Goal: Book appointment/travel/reservation

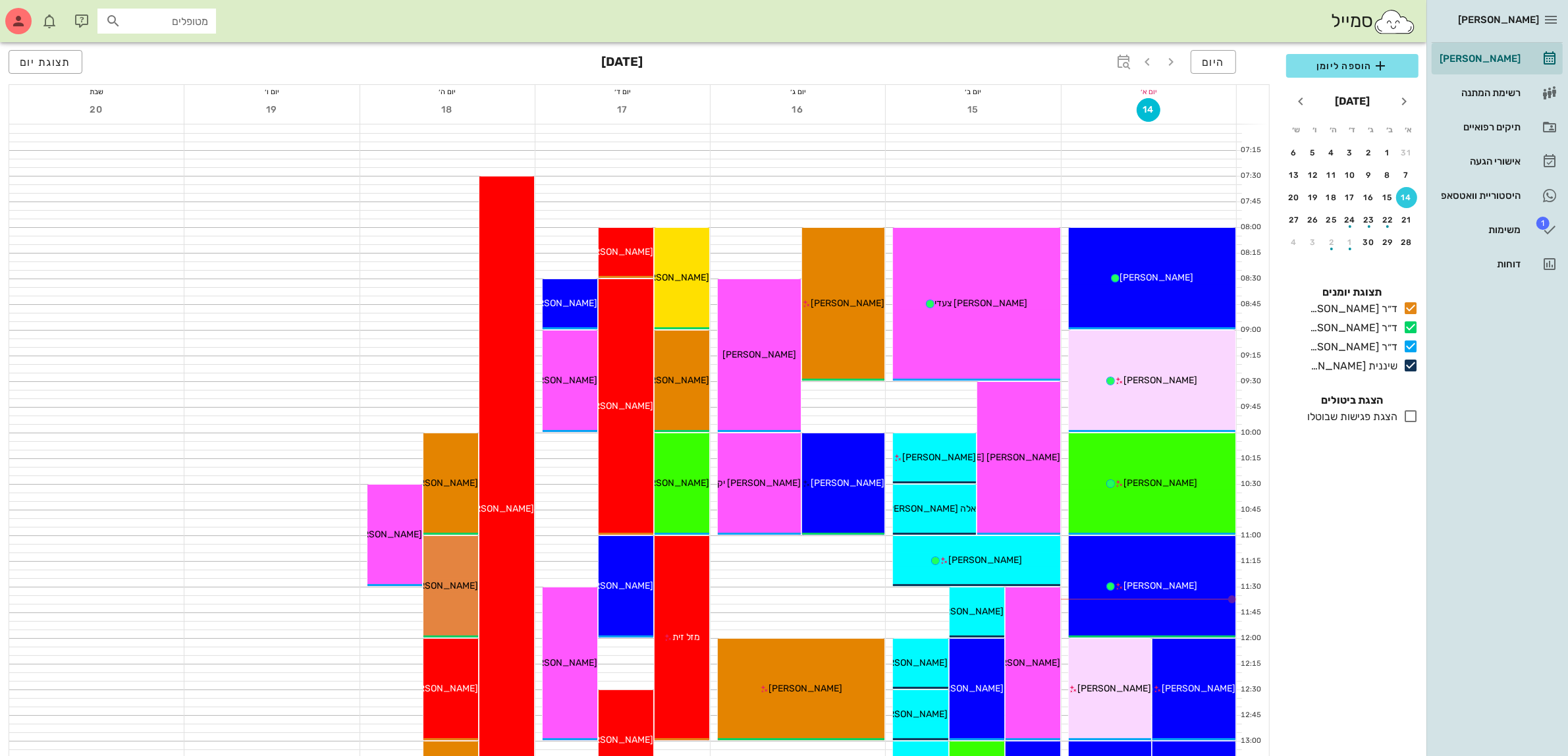
click at [169, 20] on input "מטופלים" at bounding box center [166, 20] width 85 height 17
click at [169, 20] on input "text" at bounding box center [166, 20] width 85 height 17
click at [178, 14] on input "[PERSON_NAME]" at bounding box center [166, 20] width 85 height 17
type input "[PERSON_NAME]"
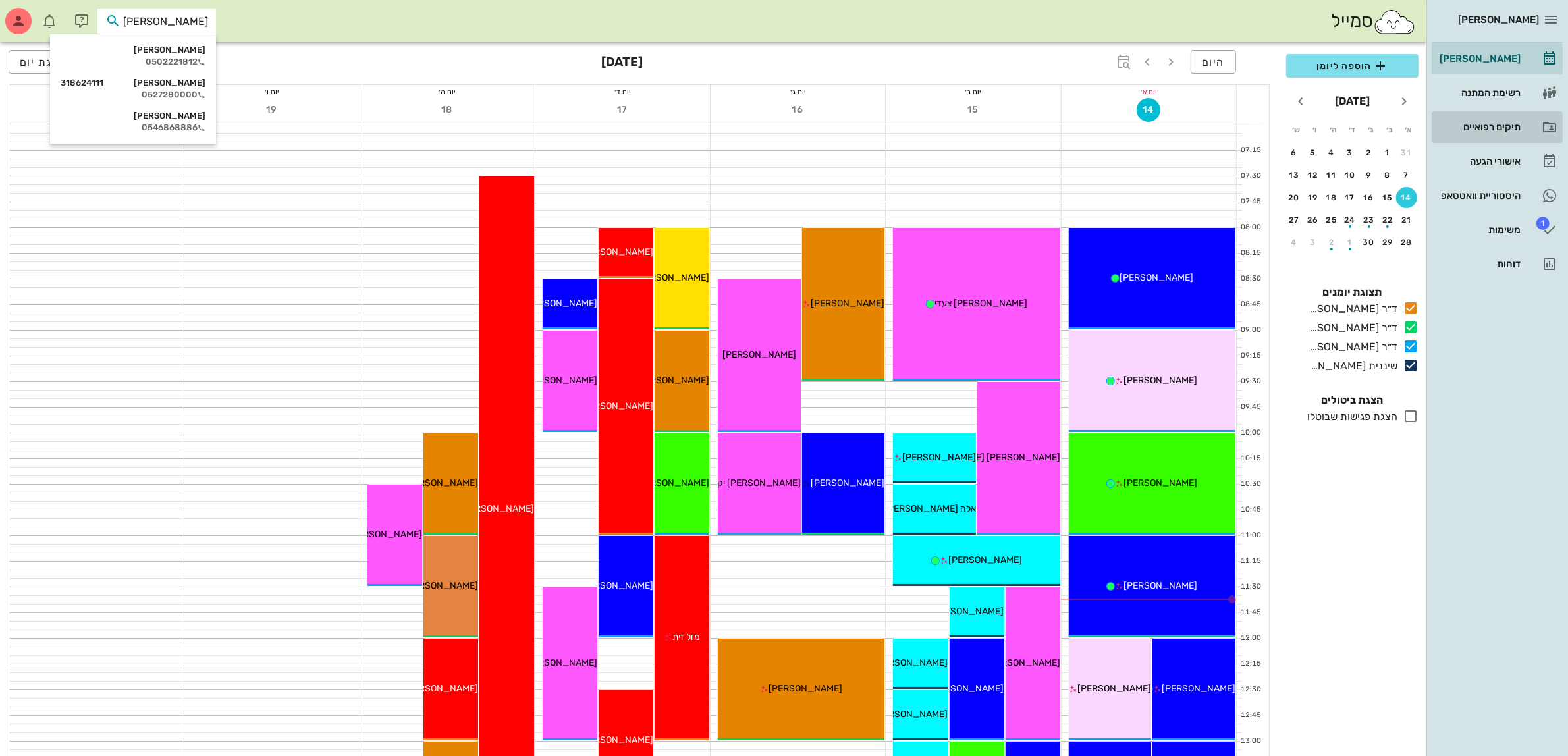
click at [1487, 126] on div "תיקים רפואיים" at bounding box center [1479, 127] width 84 height 11
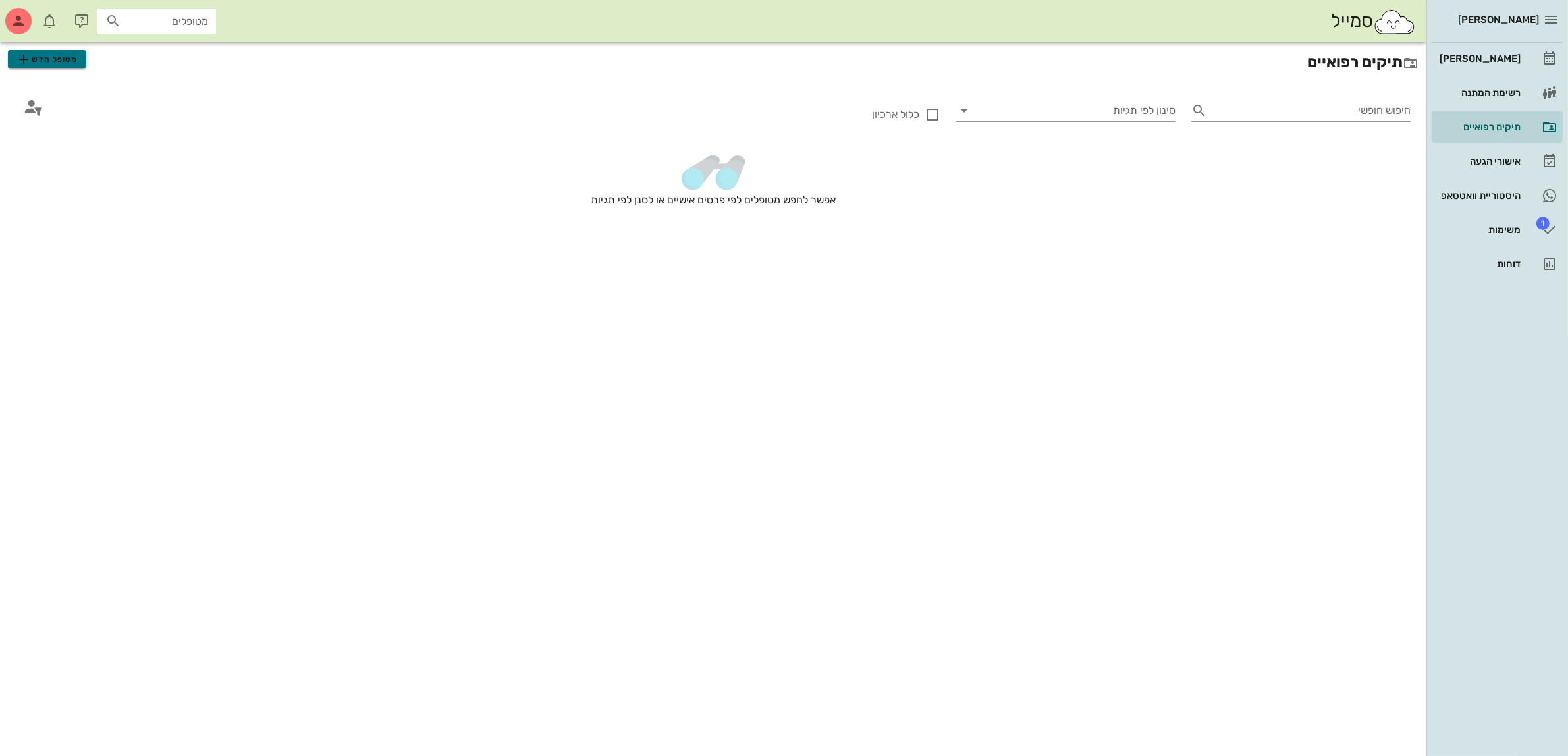
click at [62, 58] on span "מטופל חדש" at bounding box center [47, 60] width 62 height 16
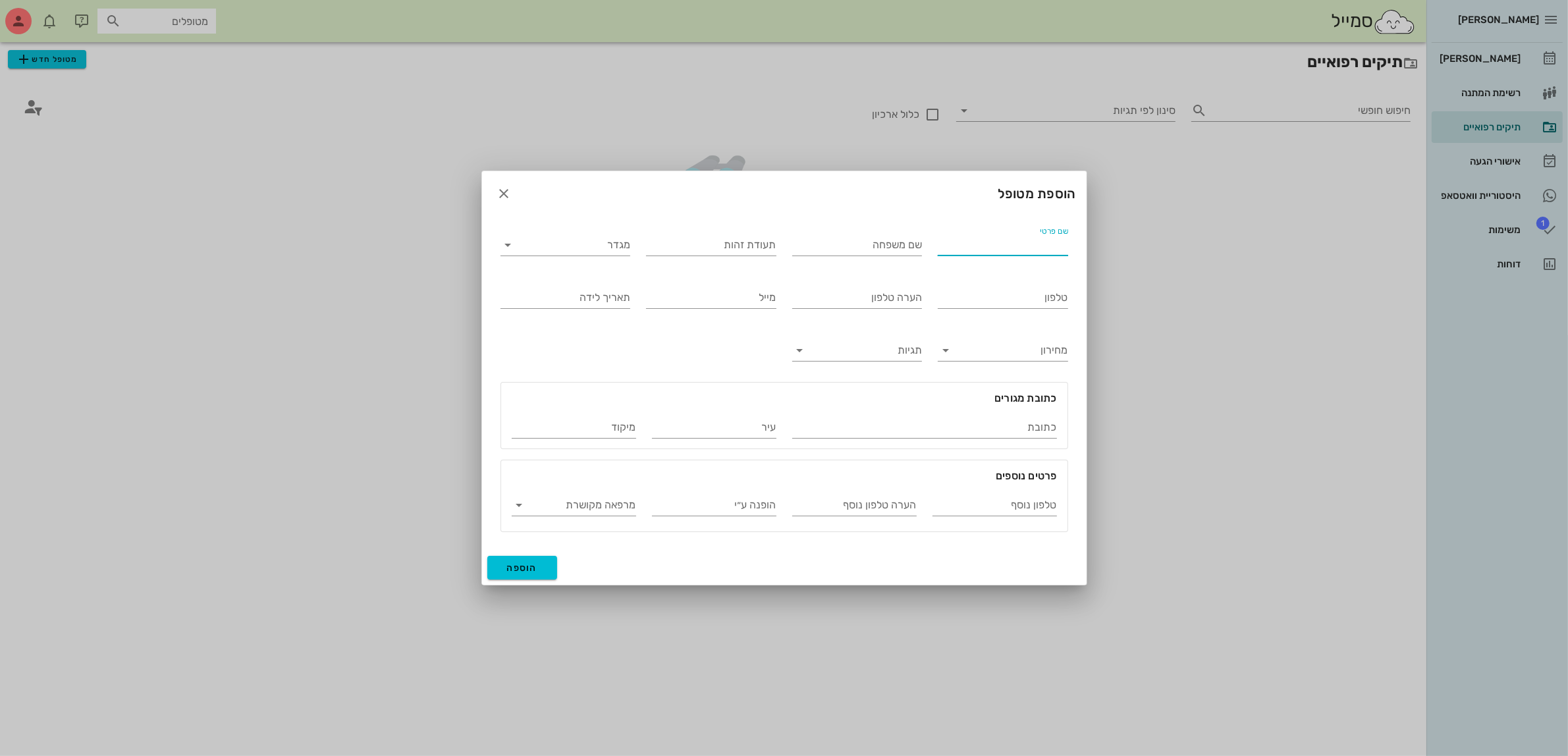
click at [986, 251] on input "שם פרטי" at bounding box center [1003, 245] width 130 height 21
type input "[PERSON_NAME]"
click at [586, 241] on input "מגדר" at bounding box center [576, 245] width 110 height 21
drag, startPoint x: 595, startPoint y: 285, endPoint x: 622, endPoint y: 285, distance: 27.0
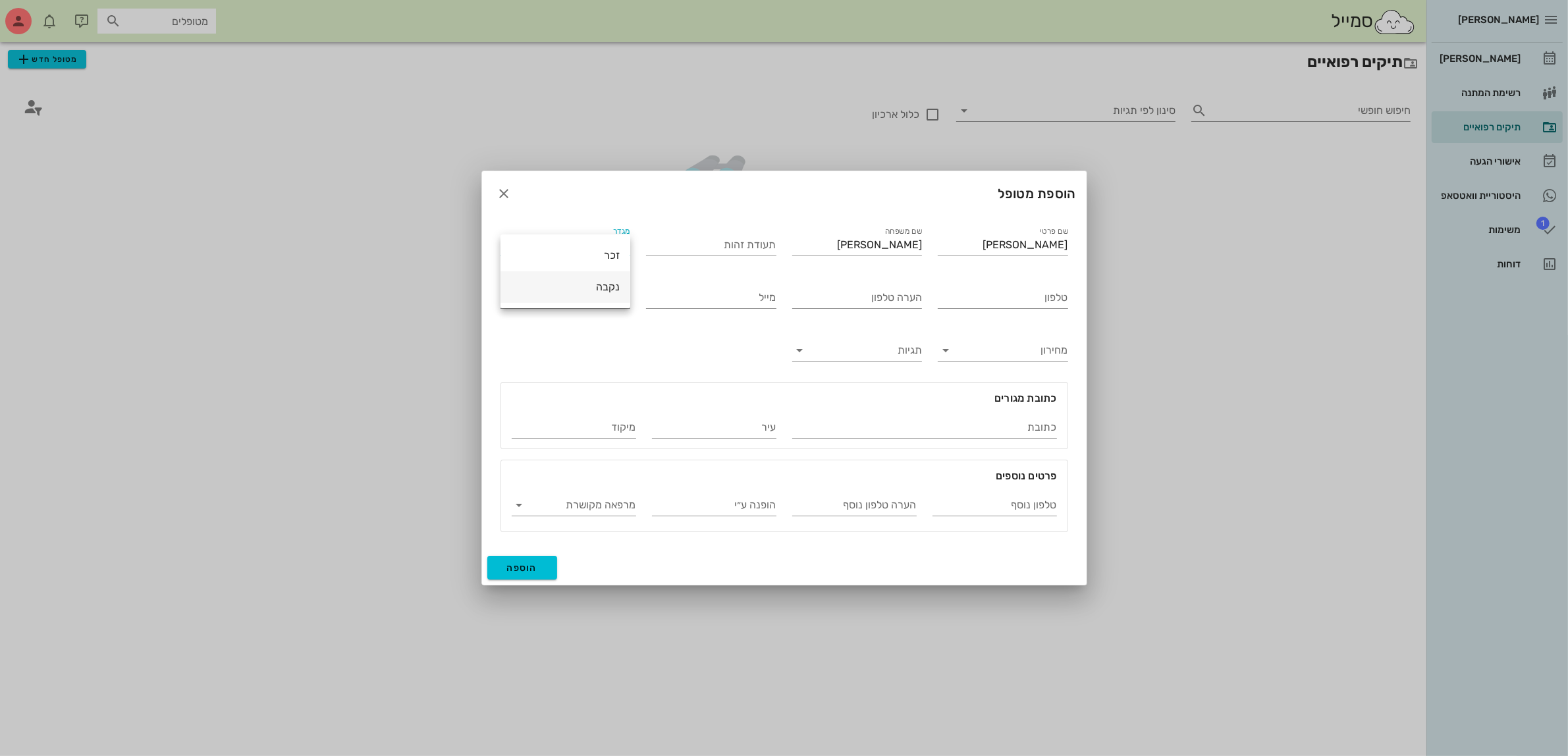
click at [595, 287] on div "נקבה" at bounding box center [565, 287] width 109 height 12
click at [1021, 302] on input "טלפון" at bounding box center [1003, 297] width 130 height 21
type input "052-3728506"
click at [524, 568] on span "הוספה" at bounding box center [523, 568] width 31 height 12
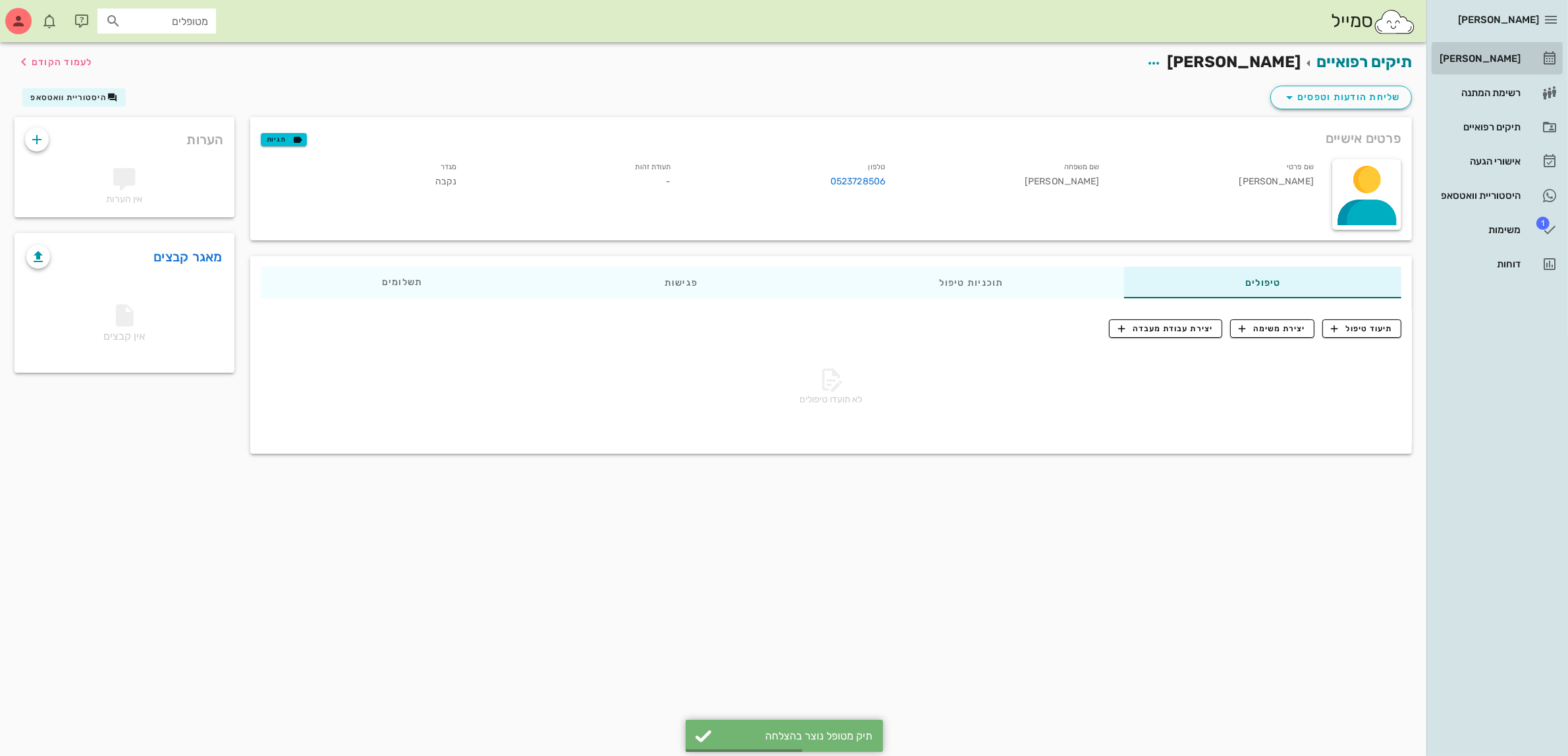
click at [1503, 54] on div "[PERSON_NAME]" at bounding box center [1479, 59] width 84 height 11
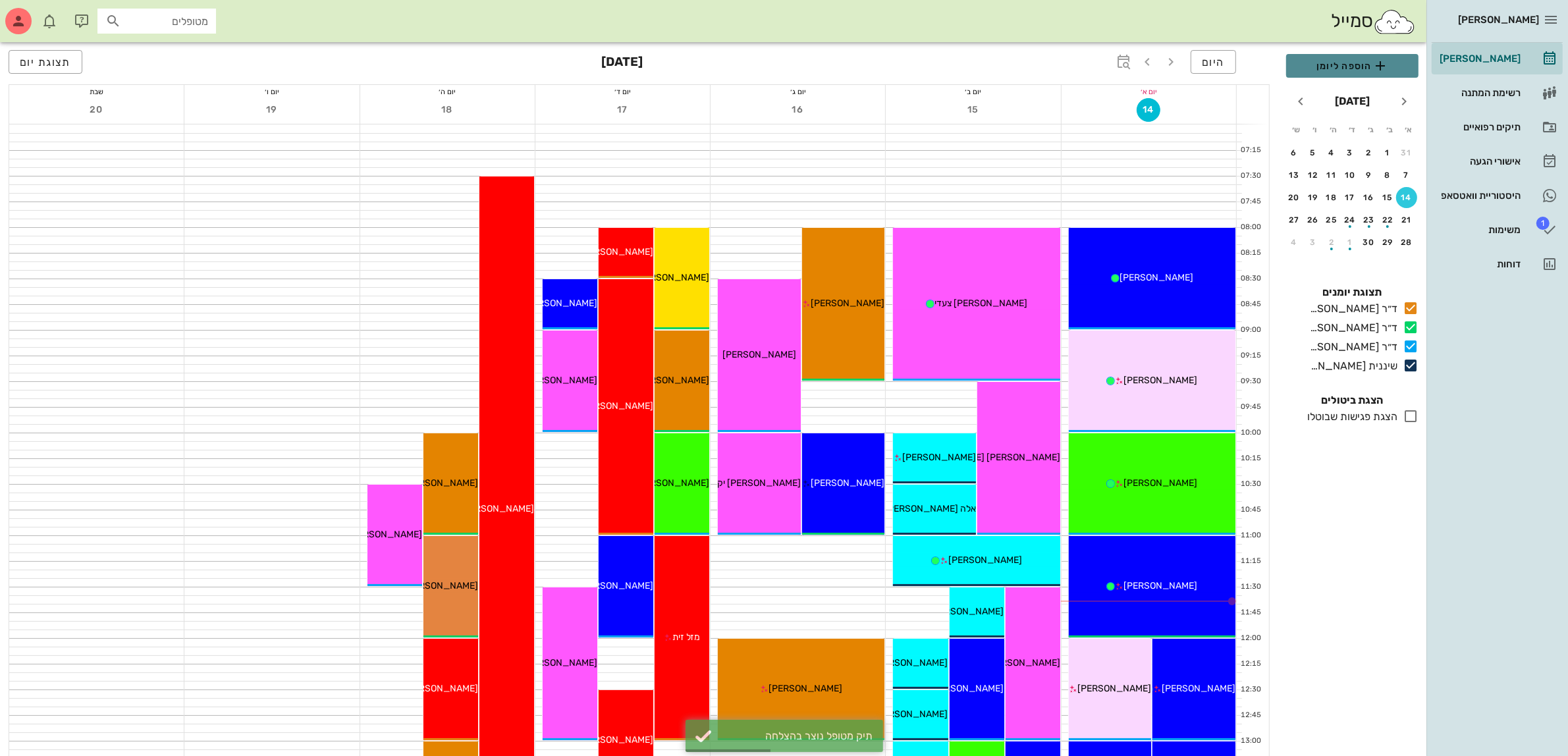
click at [1325, 67] on span "הוספה ליומן" at bounding box center [1352, 66] width 111 height 16
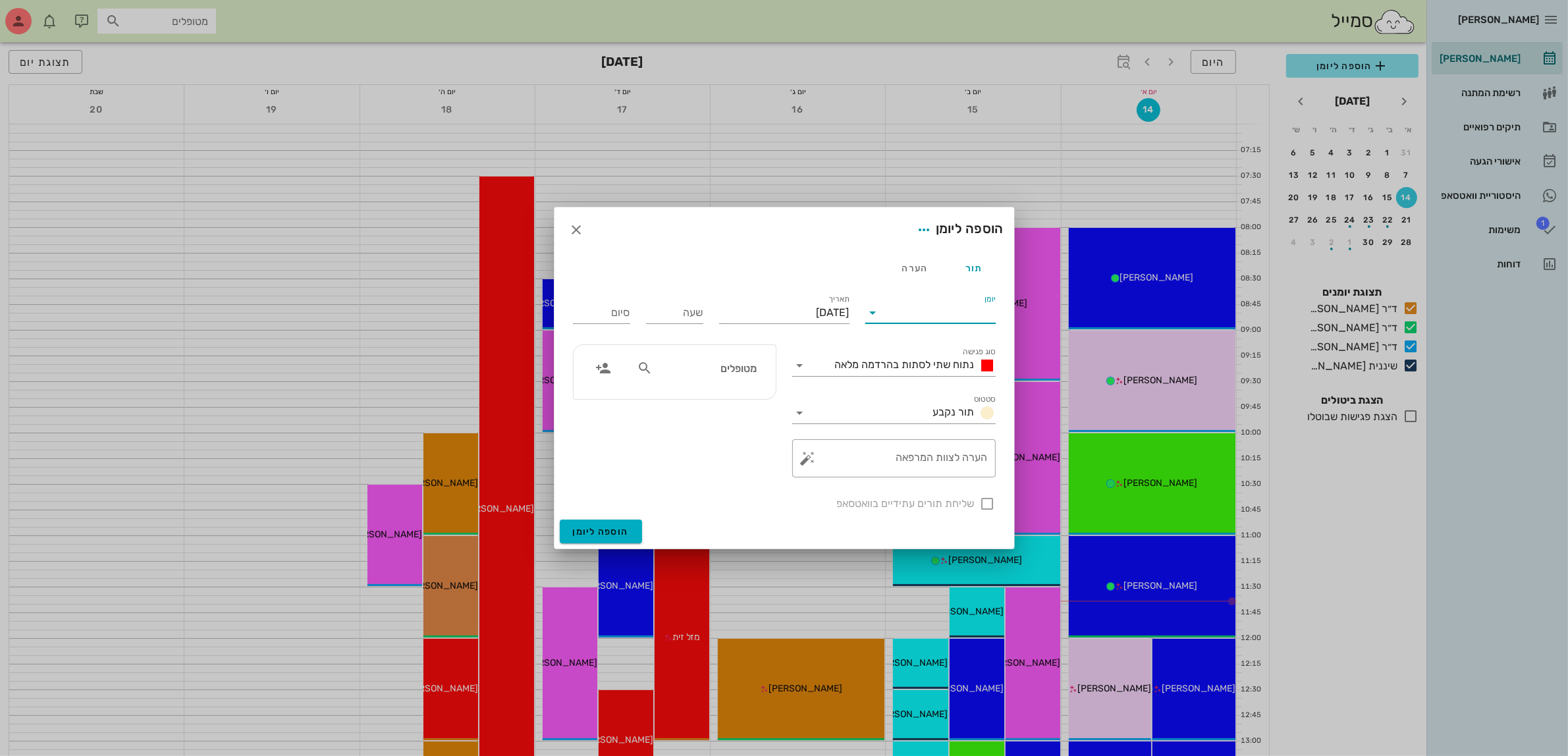
click at [902, 315] on input "יומן" at bounding box center [940, 313] width 112 height 21
click at [932, 322] on div "ד״ר [PERSON_NAME]" at bounding box center [934, 323] width 117 height 12
click at [930, 364] on span "נתוח שתי לסתות בהרדמה מלאה" at bounding box center [905, 364] width 140 height 12
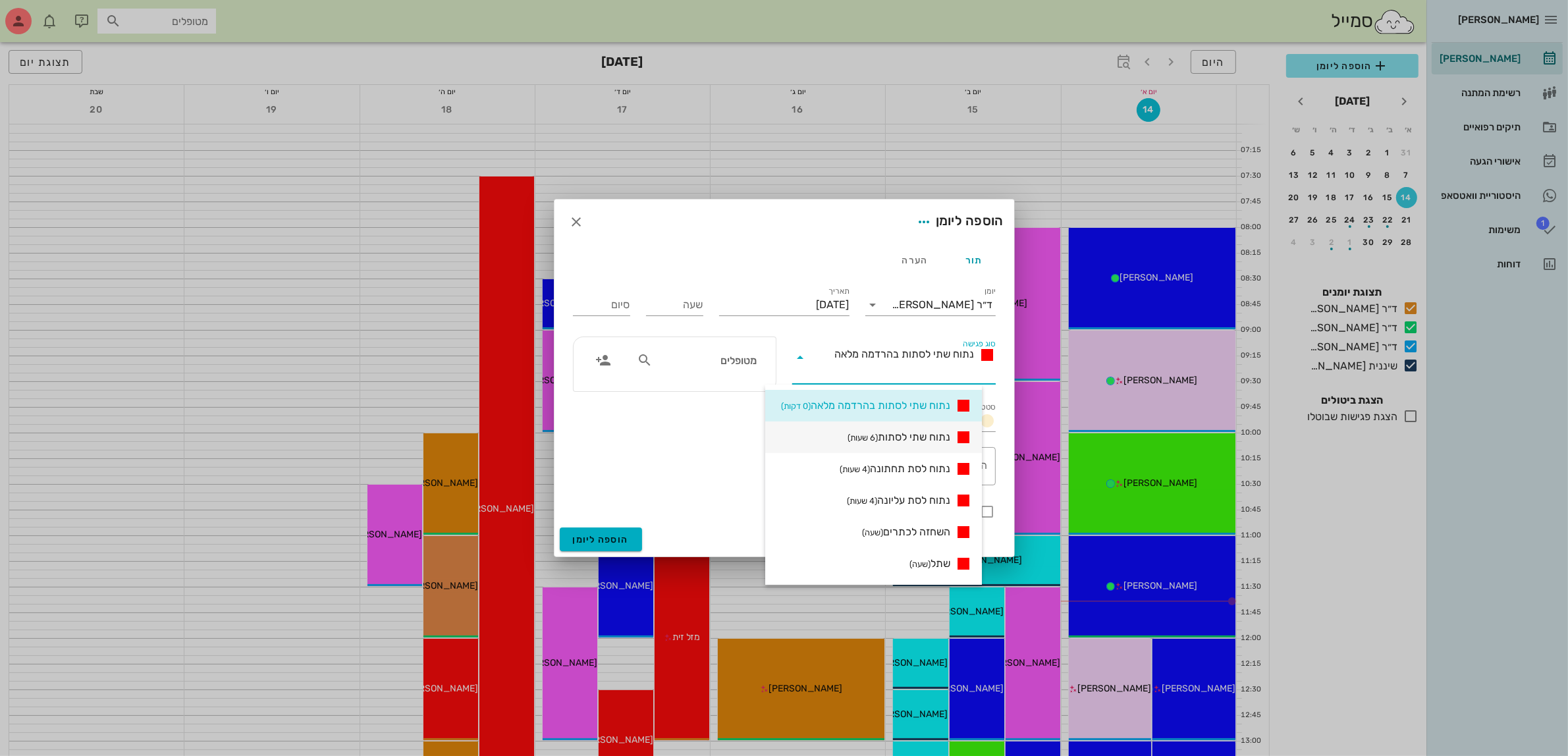
scroll to position [247, 0]
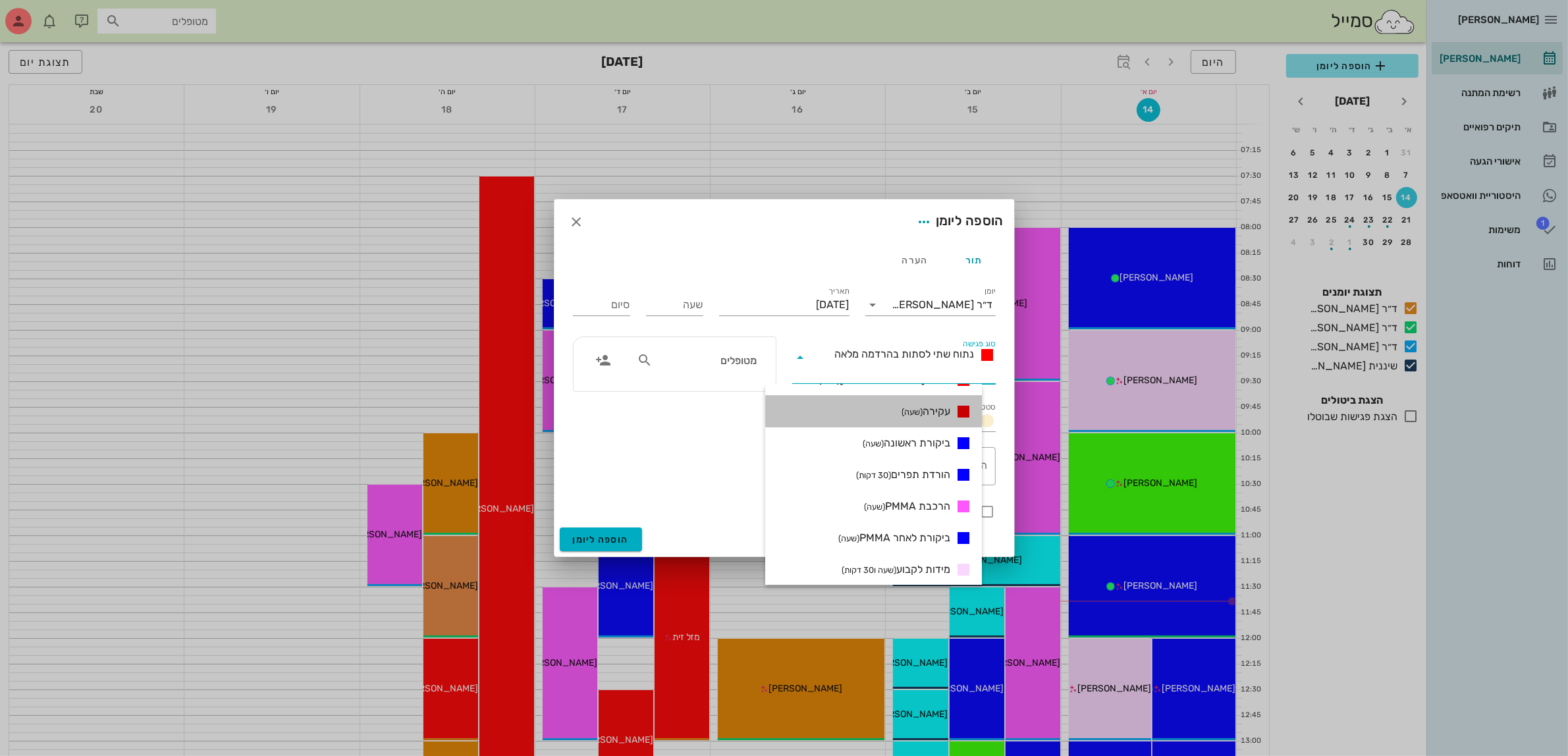
click at [950, 410] on span "עקירה (שעה)" at bounding box center [926, 411] width 49 height 16
type input "01:00"
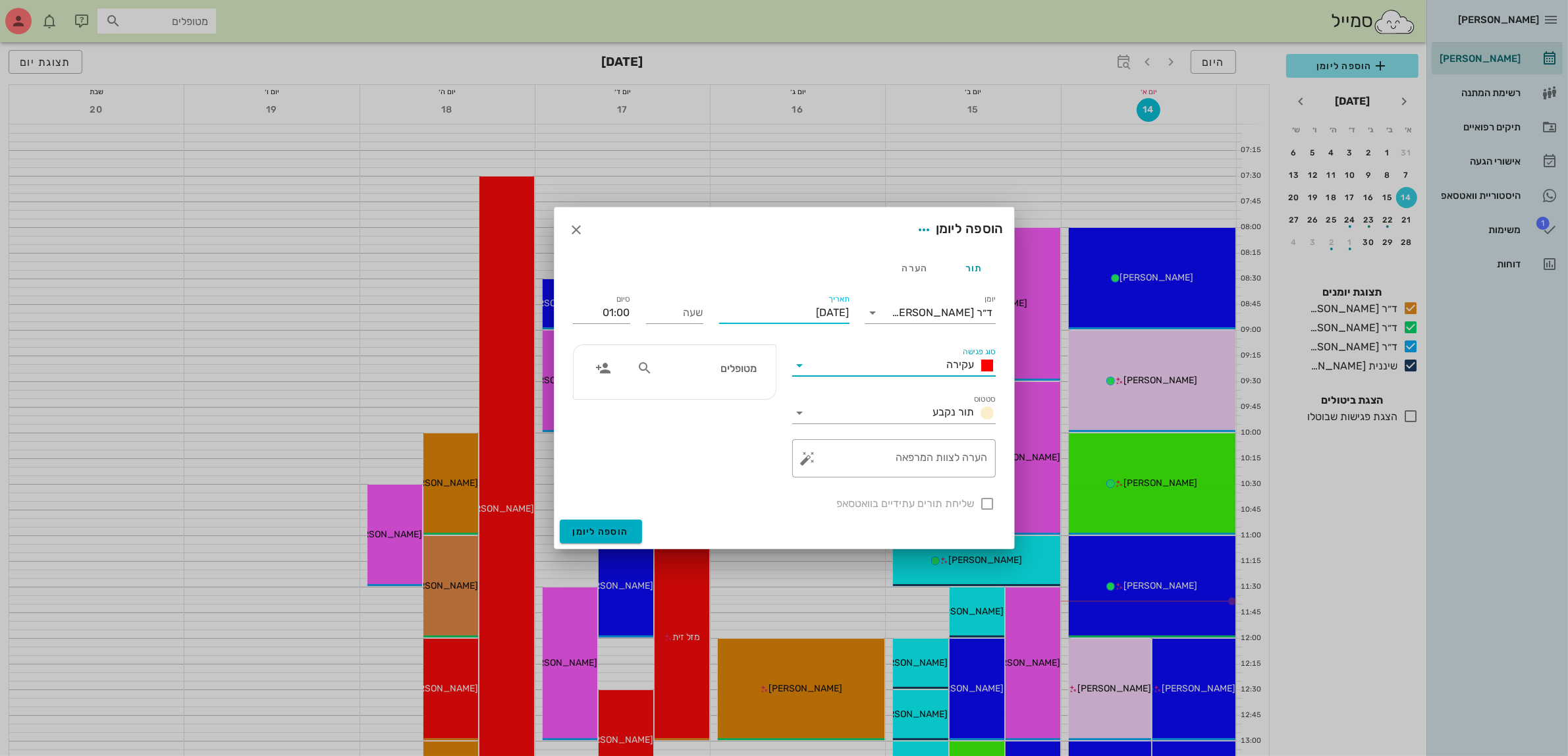
click at [812, 308] on input "[DATE]" at bounding box center [784, 313] width 130 height 21
click at [754, 459] on div "25" at bounding box center [756, 463] width 21 height 9
type input "[DATE]"
click at [693, 310] on div "שעה" at bounding box center [675, 313] width 57 height 21
type input "11:00"
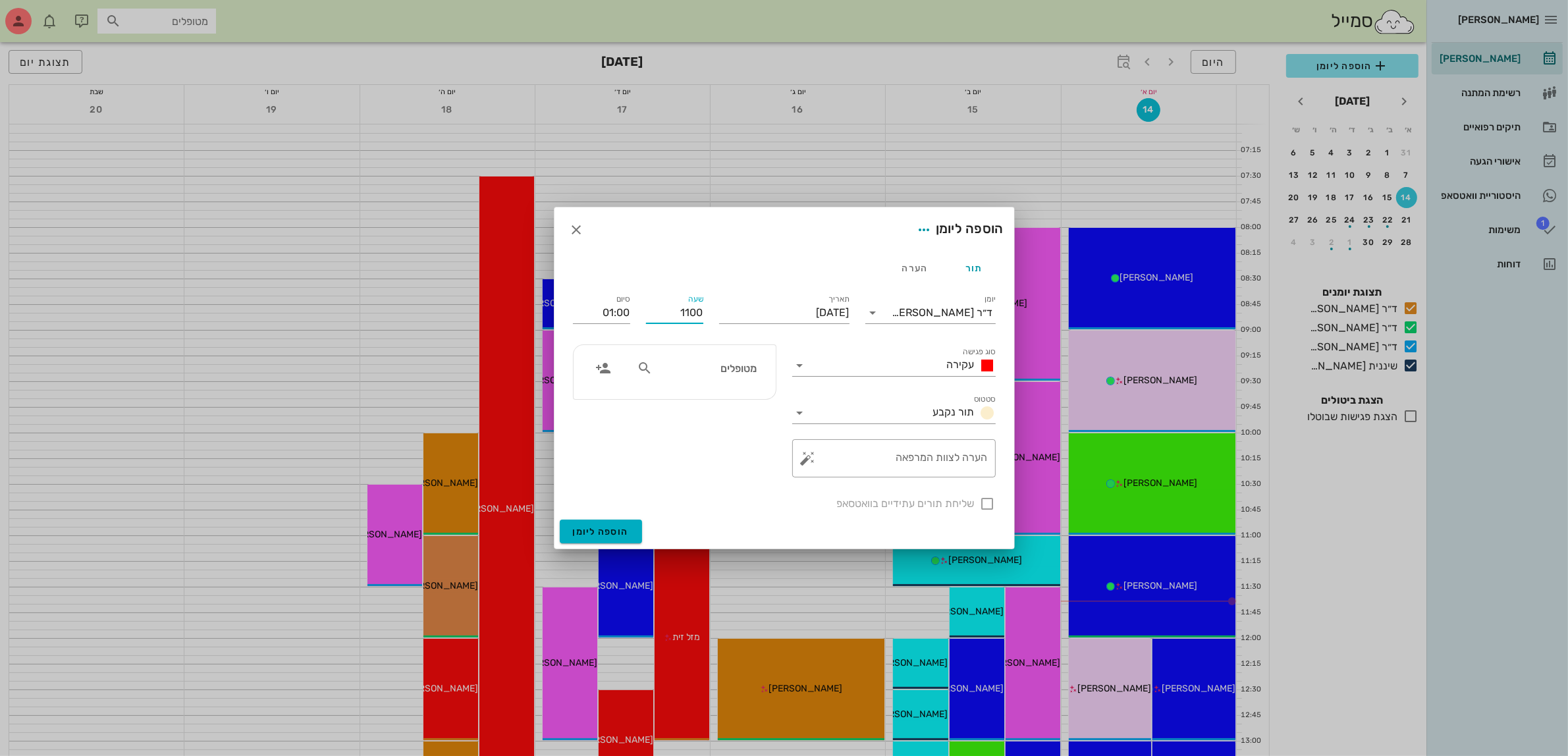
type input "12:00"
click at [637, 317] on div "סיום 12:00" at bounding box center [602, 310] width 73 height 53
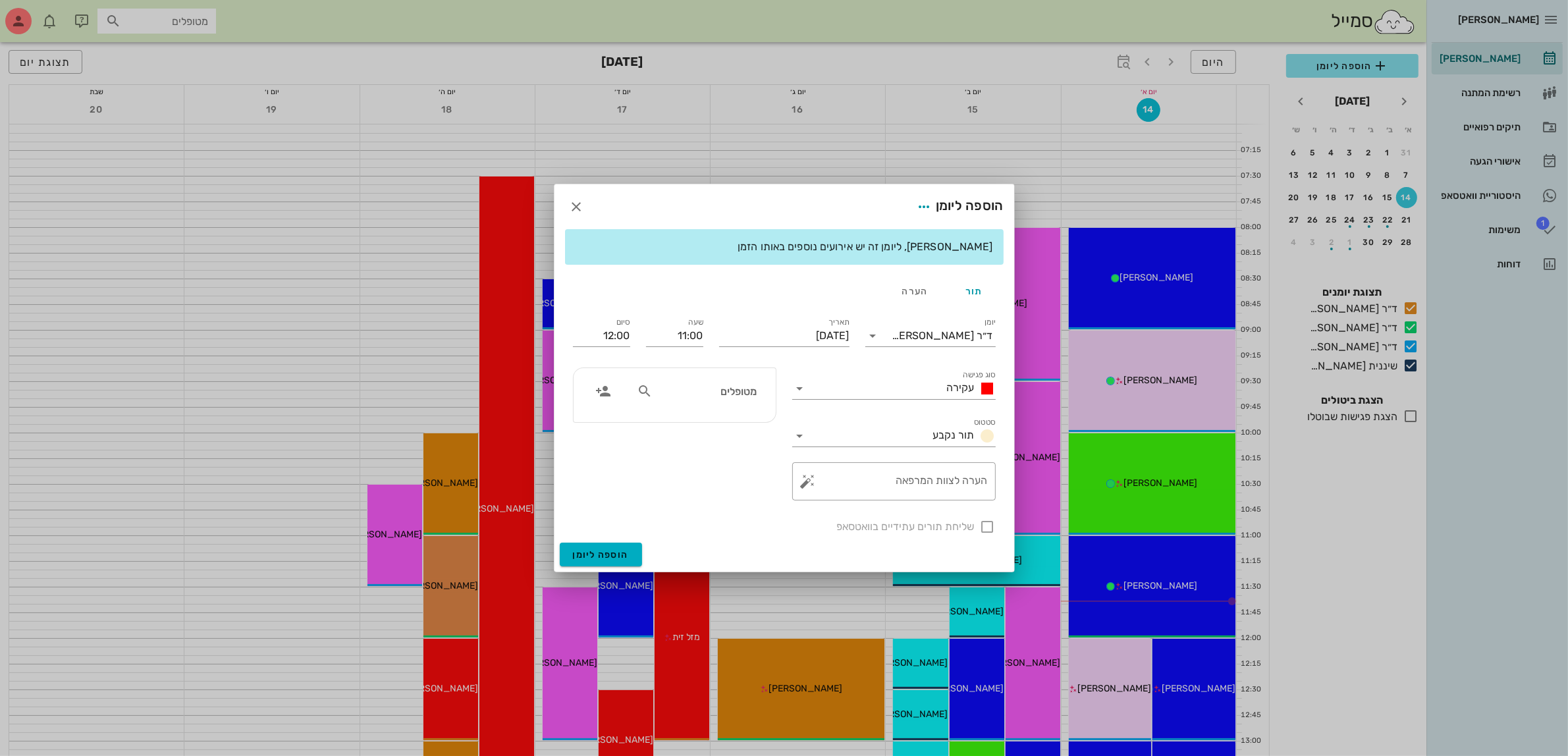
click at [693, 396] on input "מטופלים" at bounding box center [706, 391] width 102 height 17
type input "[PERSON_NAME]"
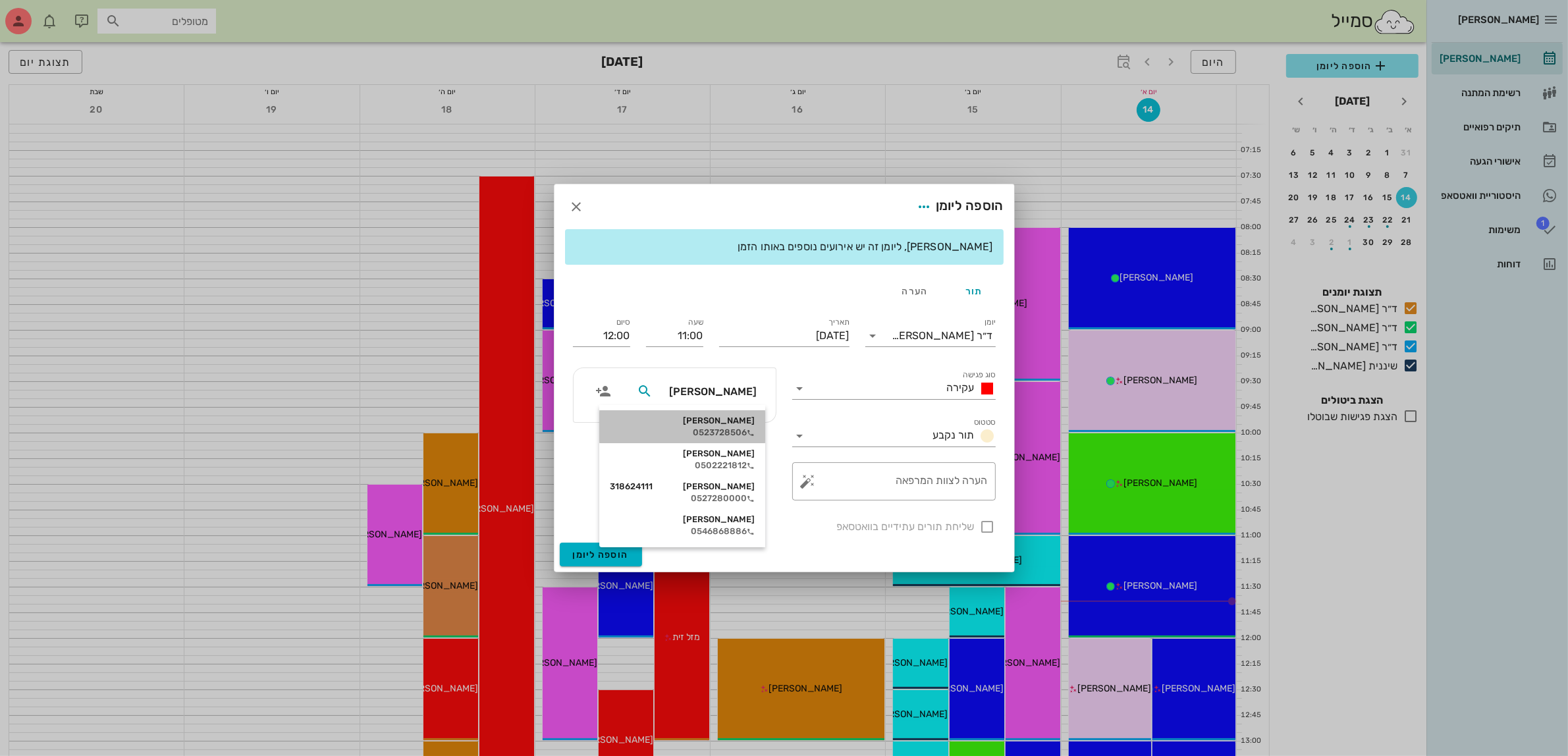
click at [706, 417] on div "[PERSON_NAME]" at bounding box center [682, 421] width 145 height 11
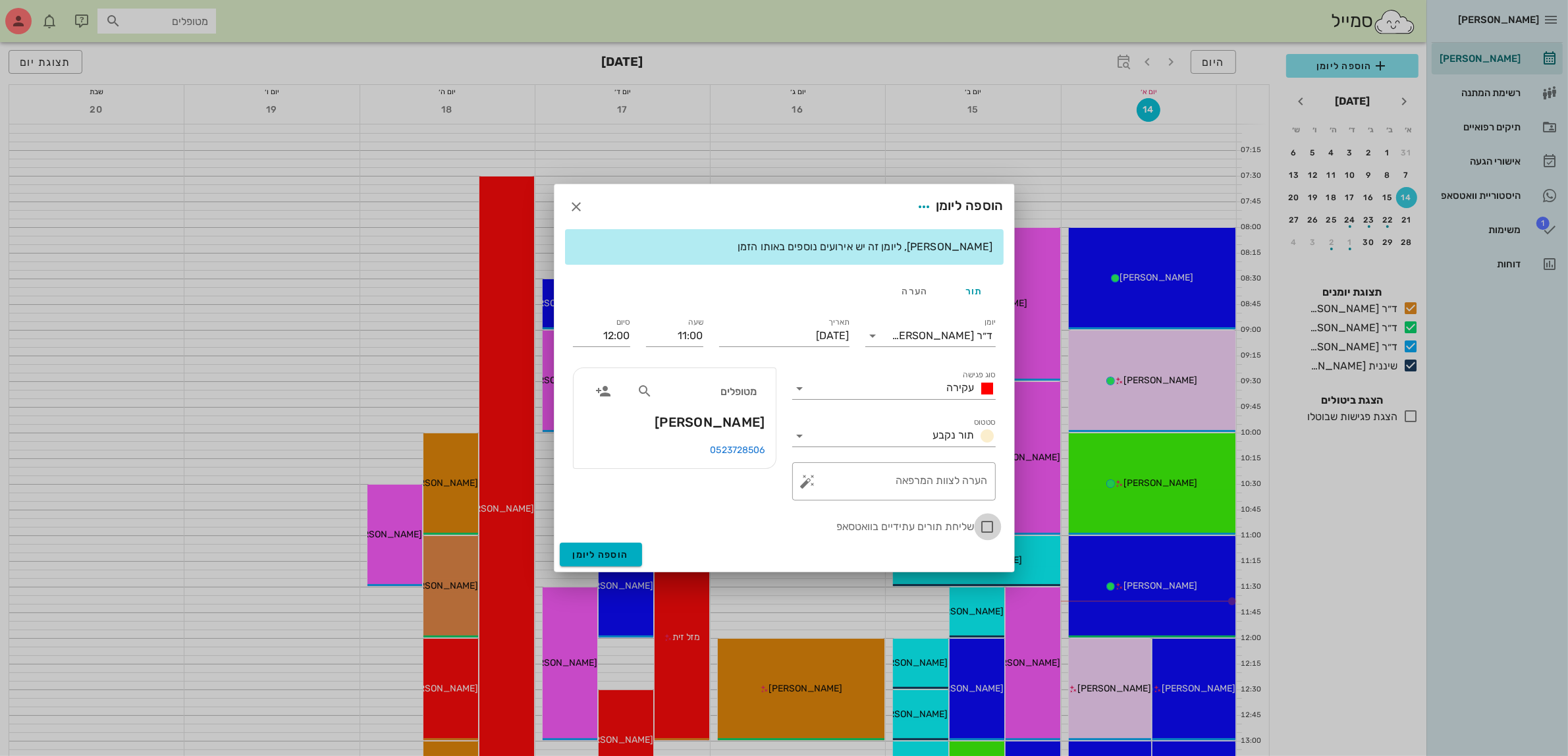
click at [986, 529] on div at bounding box center [987, 526] width 22 height 22
checkbox input "true"
click at [596, 545] on button "הוספה ליומן" at bounding box center [601, 554] width 82 height 24
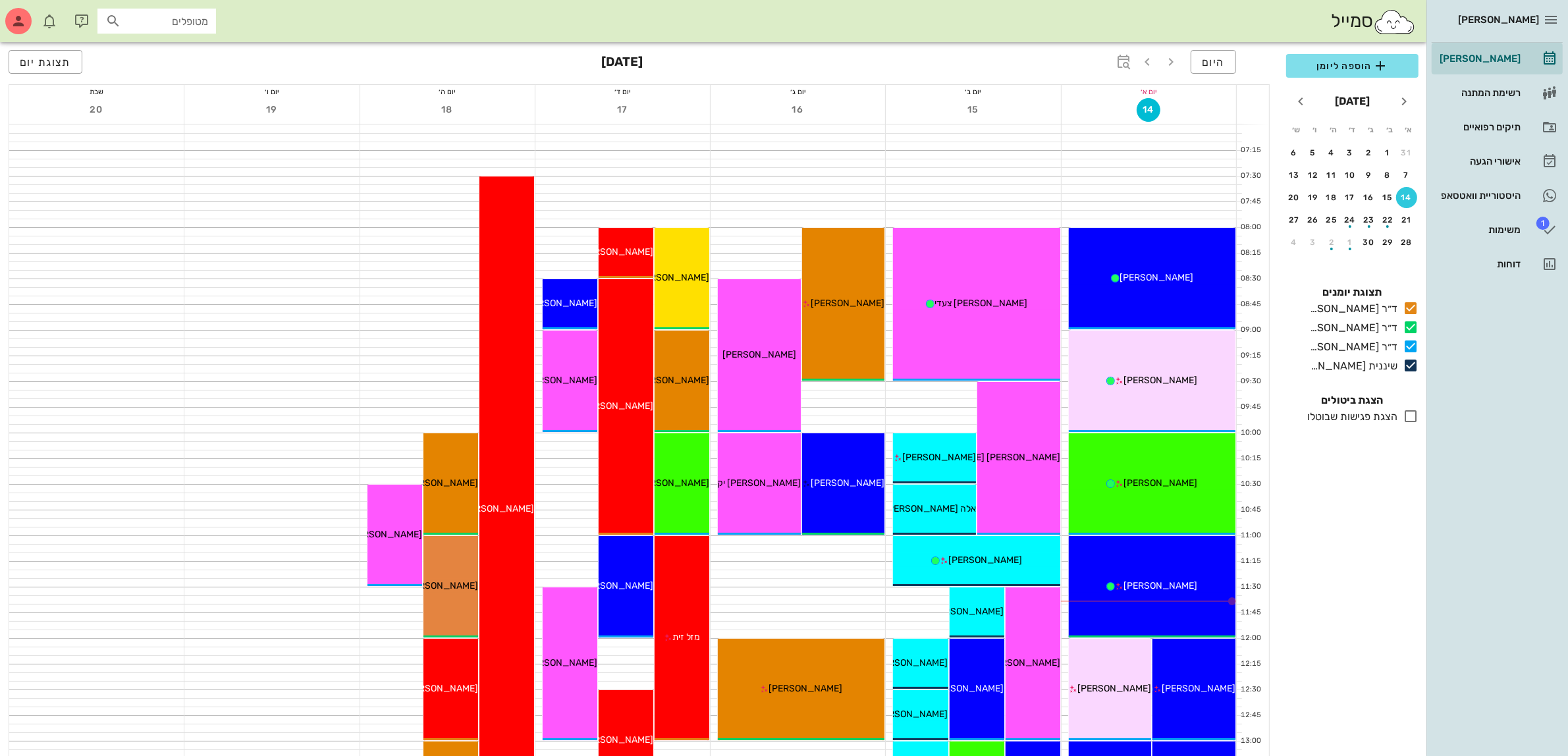
click at [1052, 116] on div "15" at bounding box center [973, 110] width 175 height 26
click at [1336, 69] on span "הוספה ליומן" at bounding box center [1352, 66] width 111 height 16
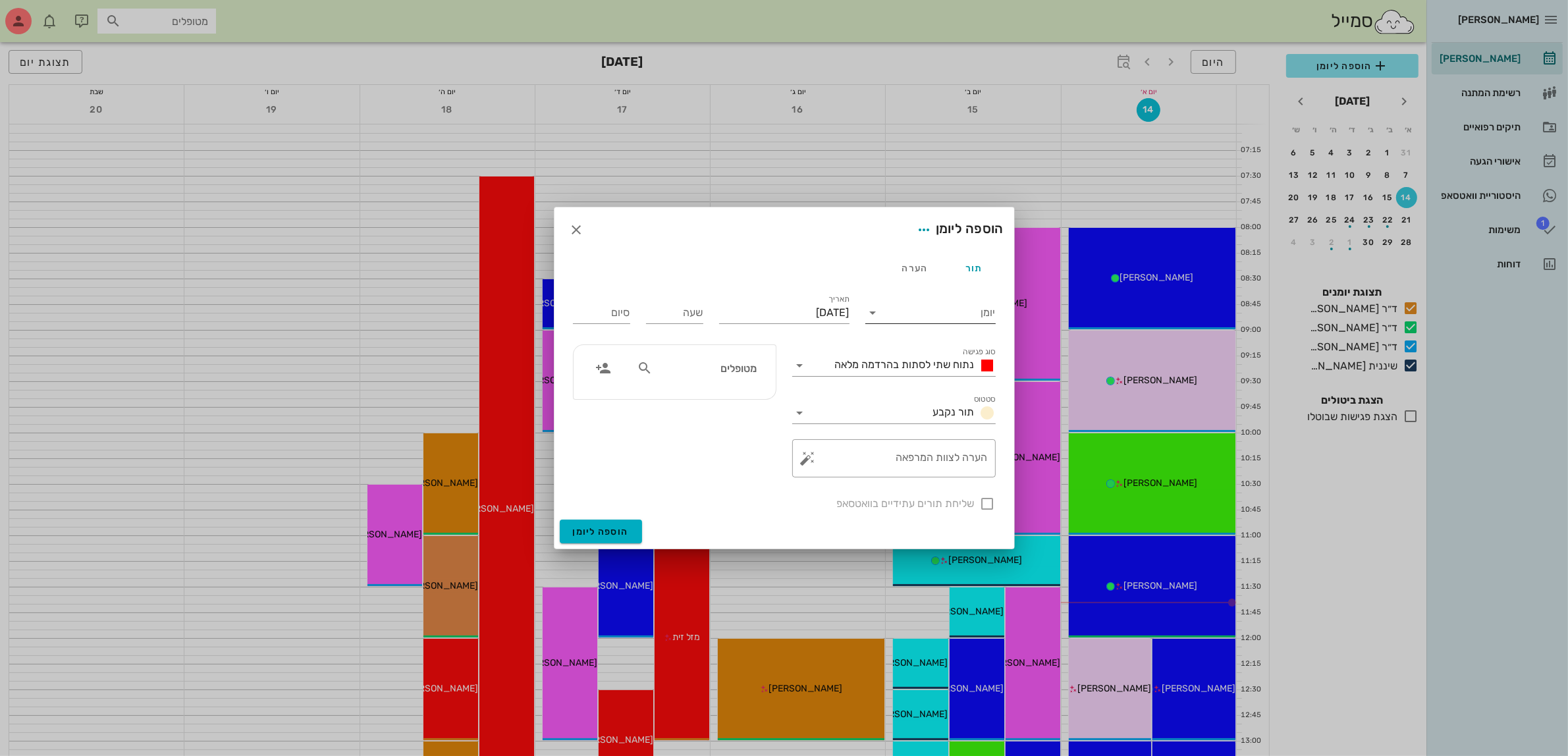
click at [956, 314] on input "יומן" at bounding box center [940, 313] width 112 height 21
click at [950, 386] on div "ד״ר [PERSON_NAME]" at bounding box center [934, 386] width 117 height 12
click at [924, 363] on span "נתוח שתי לסתות בהרדמה מלאה" at bounding box center [905, 364] width 140 height 12
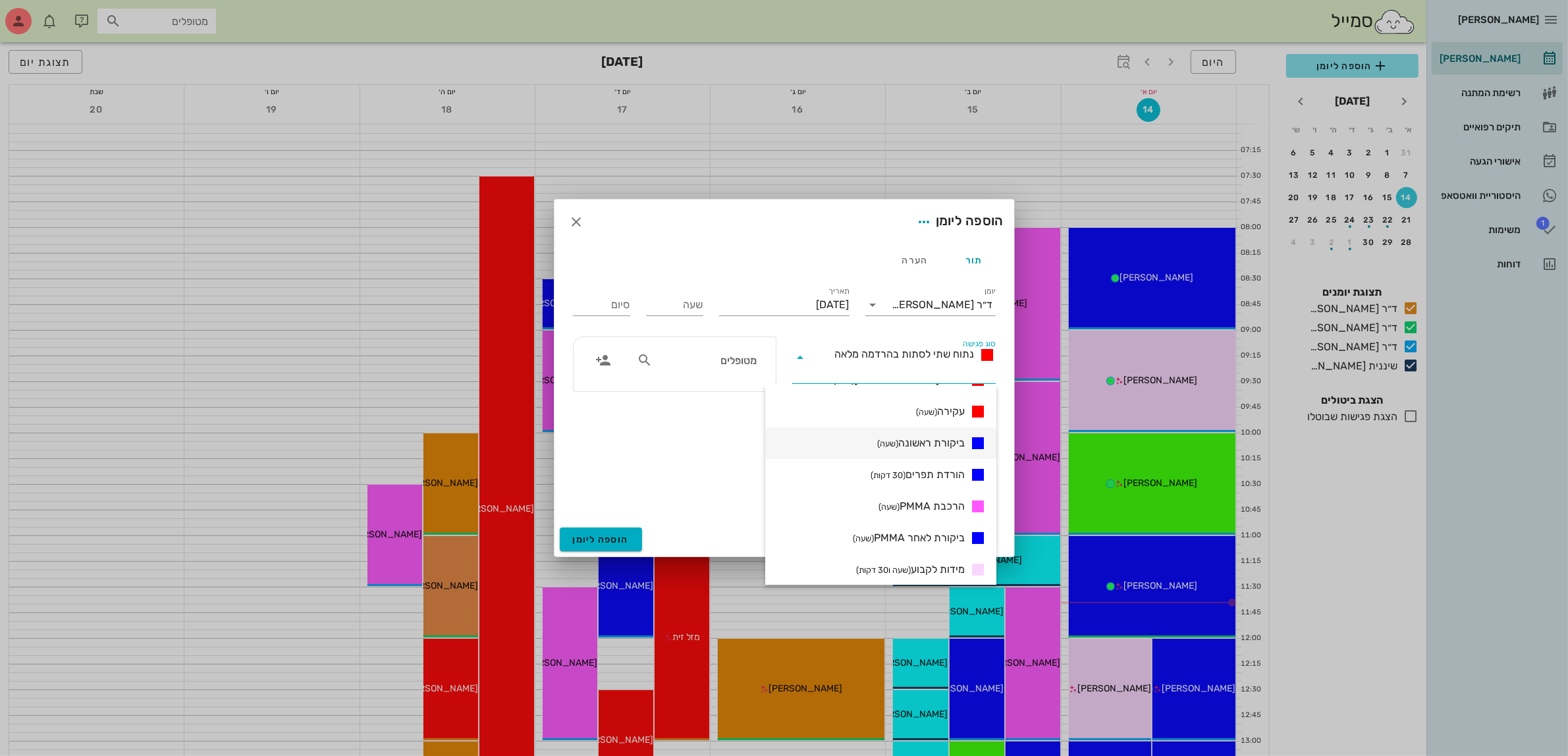
click at [932, 442] on span "ביקורת ראשונה (שעה)" at bounding box center [921, 443] width 87 height 16
type input "01:00"
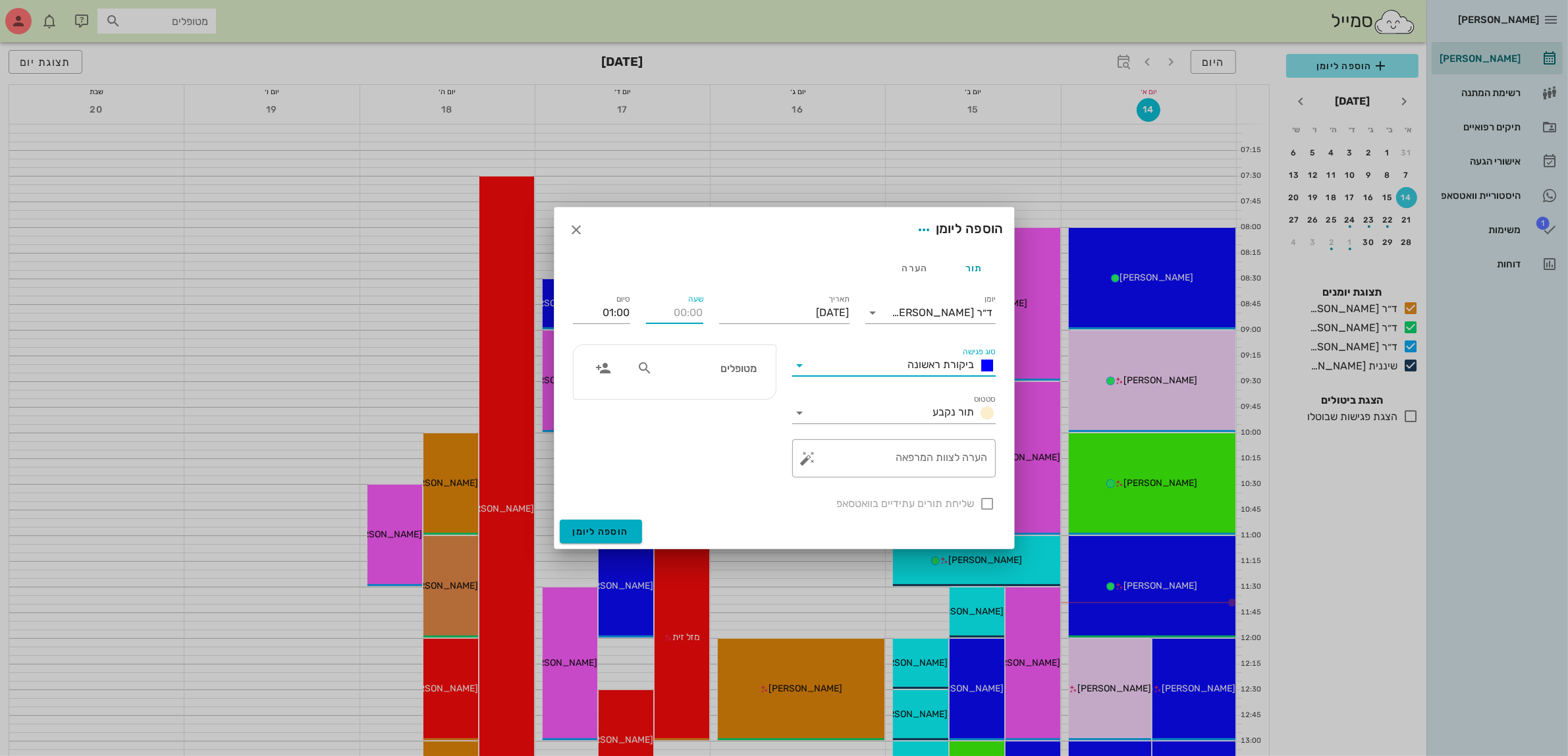
click at [684, 313] on input "שעה" at bounding box center [675, 313] width 57 height 21
type input "15:30"
click at [609, 307] on input "16:30" at bounding box center [602, 313] width 57 height 21
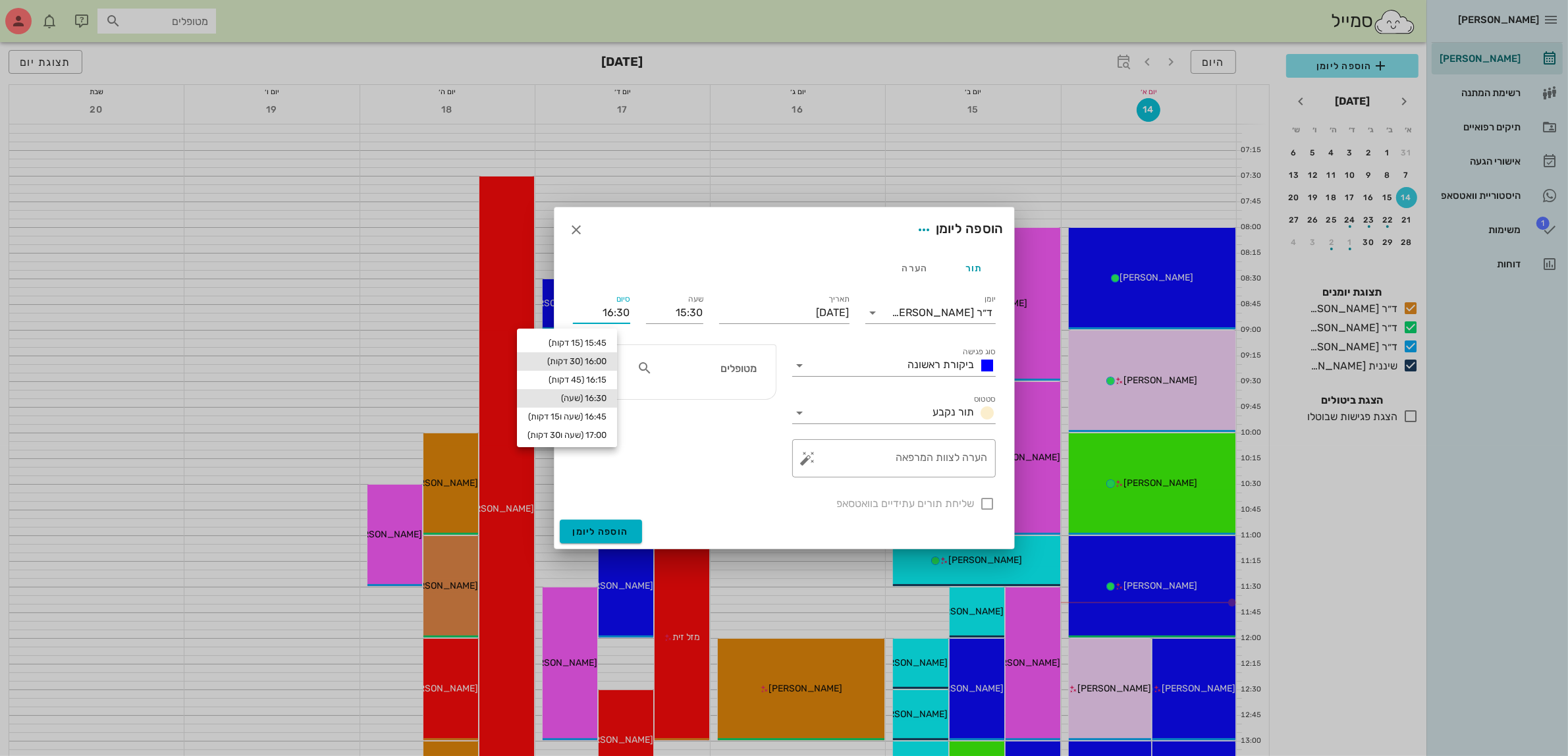
click at [606, 358] on div "16:00 (30 דקות)" at bounding box center [566, 362] width 79 height 11
type input "16:00"
click at [719, 374] on input "מטופלים" at bounding box center [706, 368] width 102 height 17
type input "קוב"
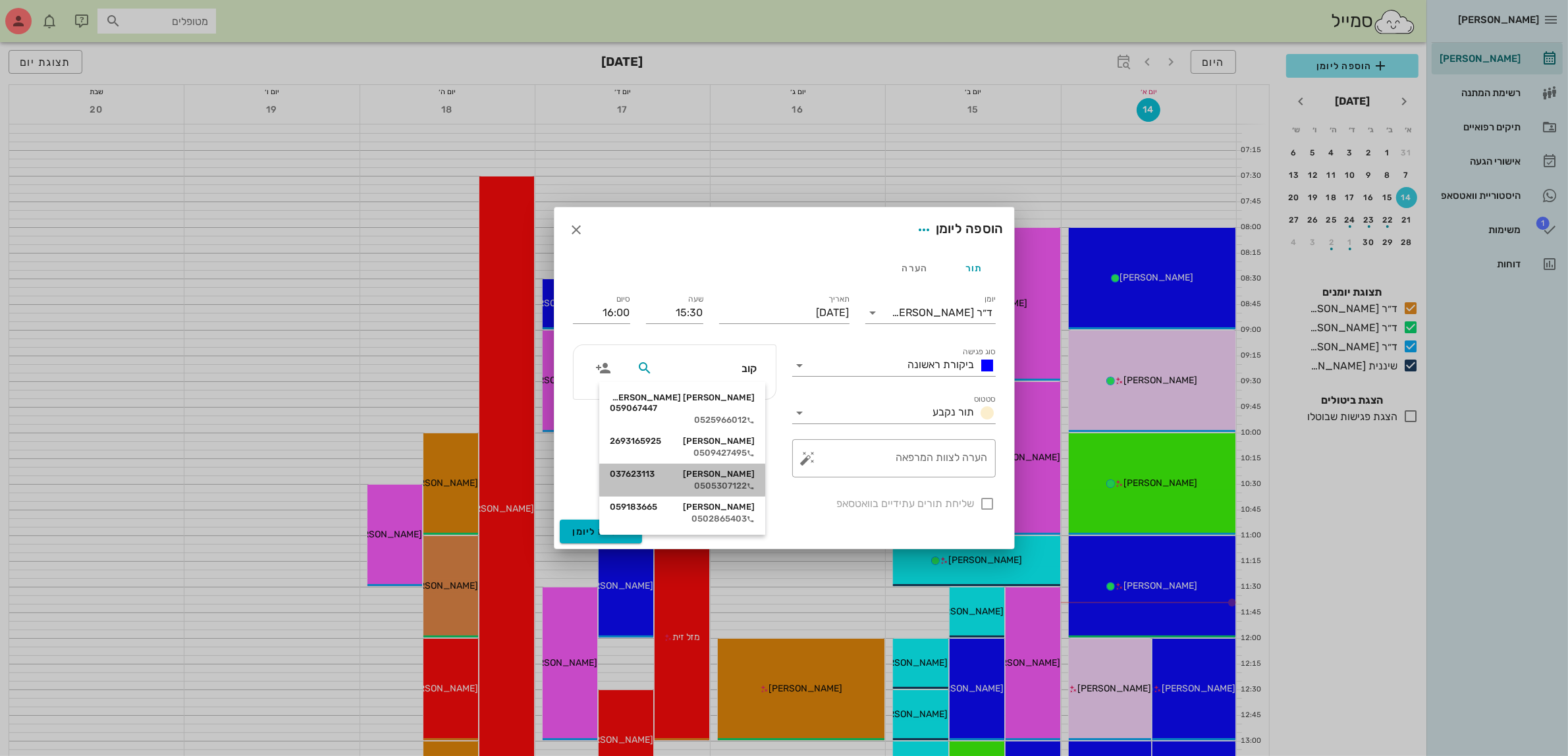
click at [723, 469] on div "[PERSON_NAME] 037623113" at bounding box center [682, 475] width 145 height 11
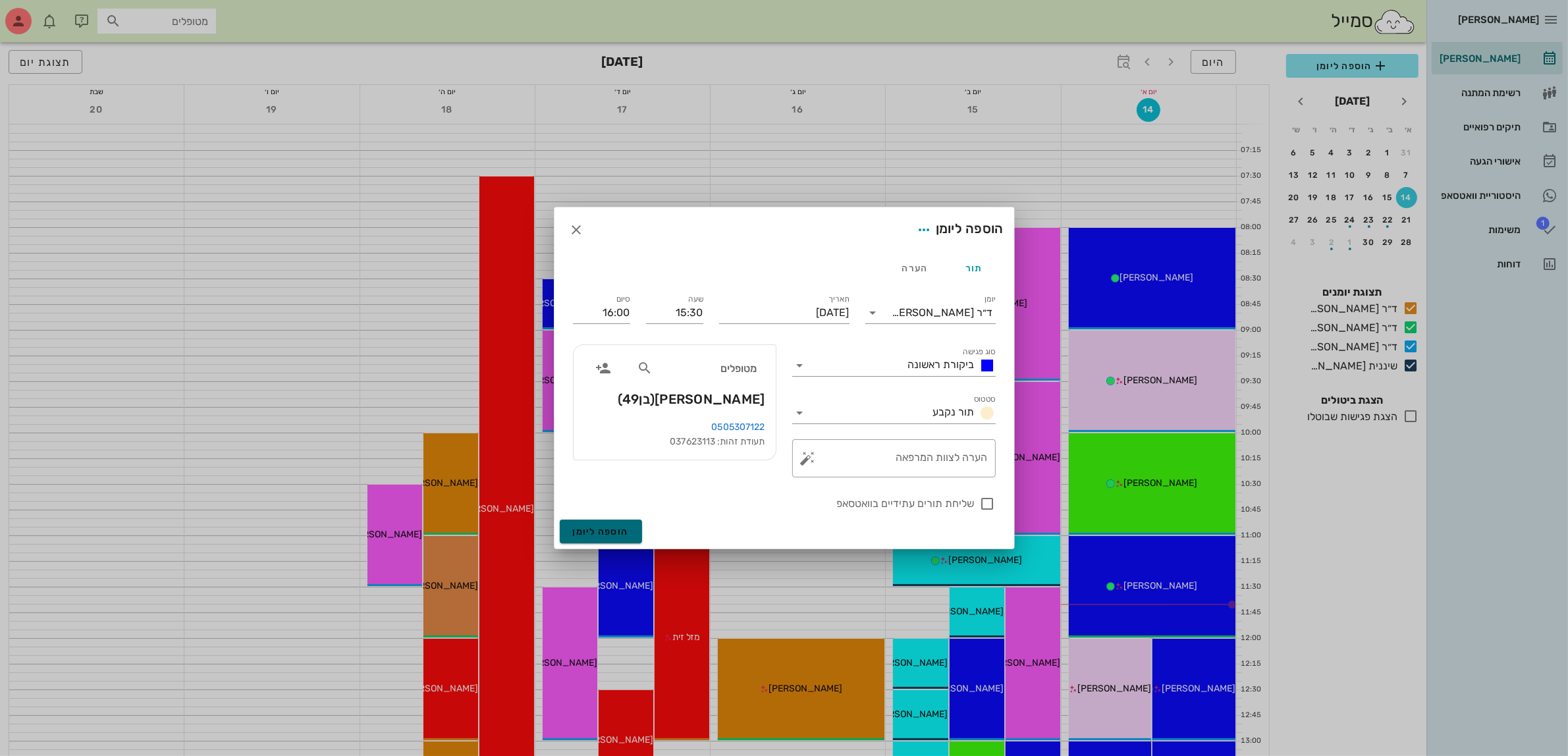
click at [589, 535] on span "הוספה ליומן" at bounding box center [601, 532] width 56 height 12
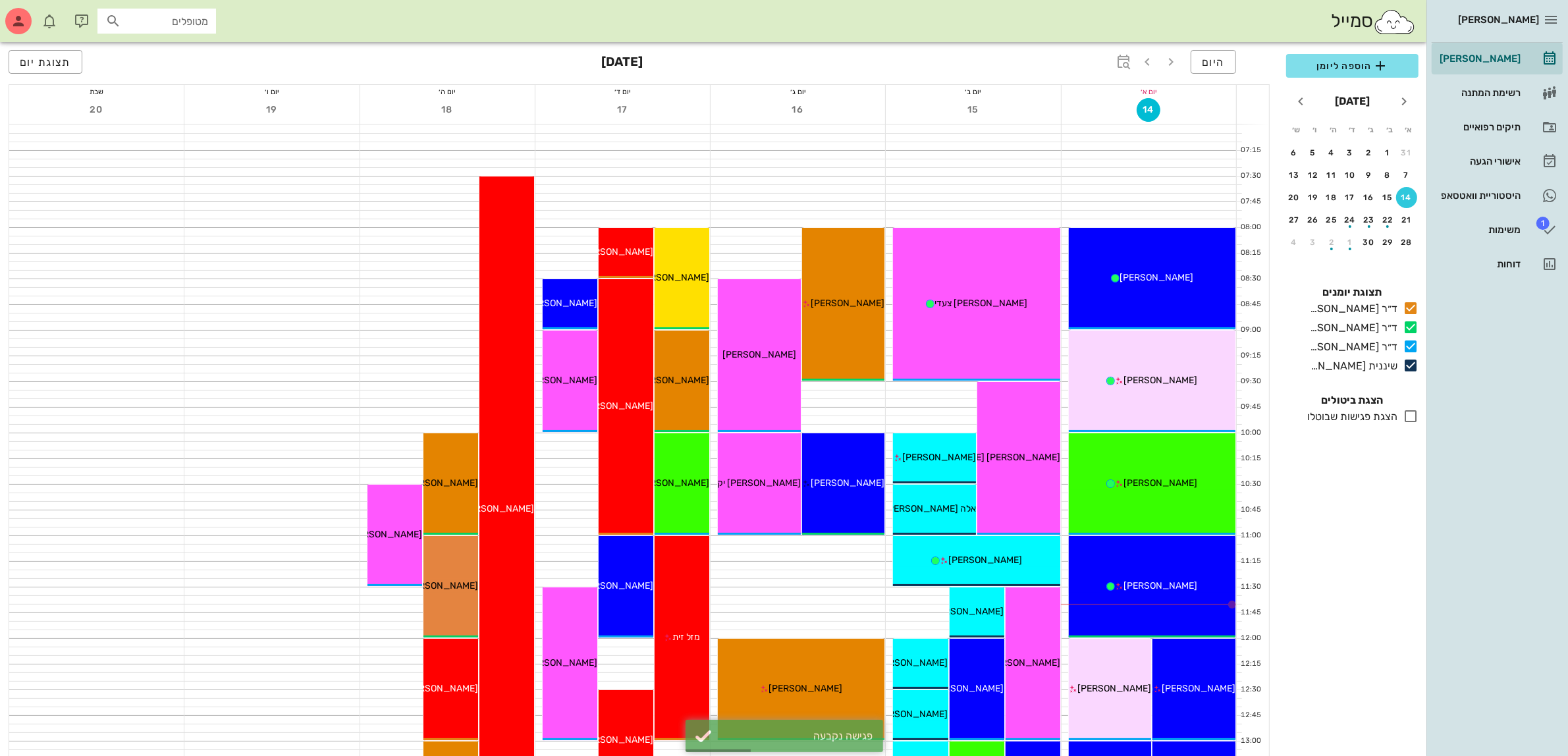
click at [927, 142] on div at bounding box center [973, 146] width 175 height 9
click at [1329, 219] on div "25" at bounding box center [1332, 220] width 21 height 9
